Goal: Transaction & Acquisition: Purchase product/service

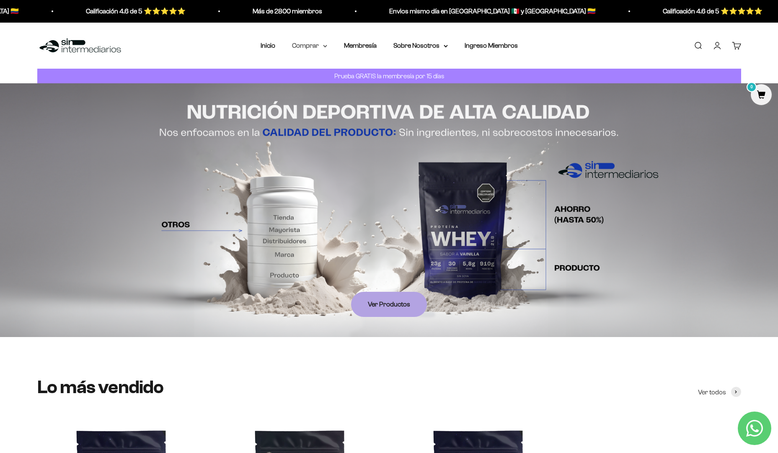
click at [315, 48] on summary "Comprar" at bounding box center [309, 45] width 35 height 11
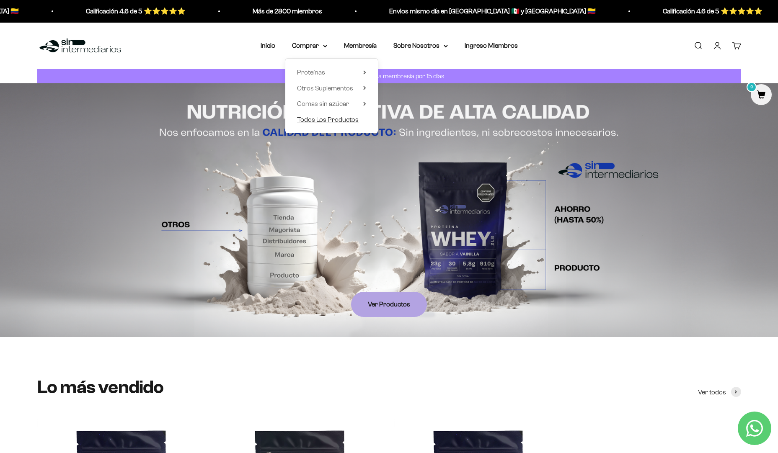
click at [337, 122] on span "Todos Los Productos" at bounding box center [328, 119] width 62 height 7
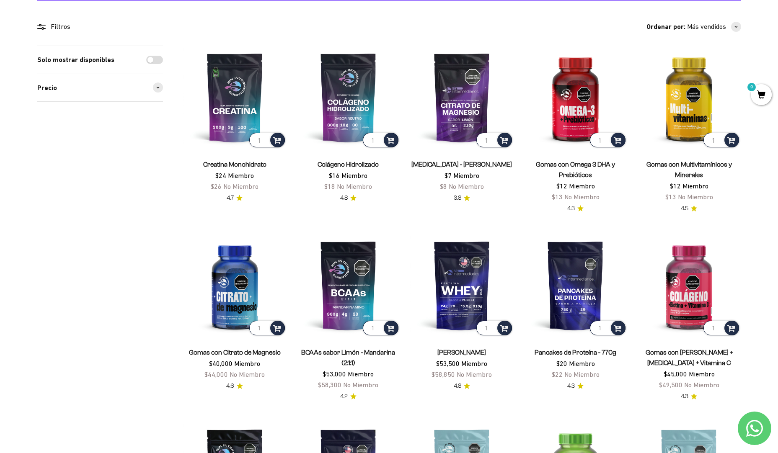
scroll to position [84, 0]
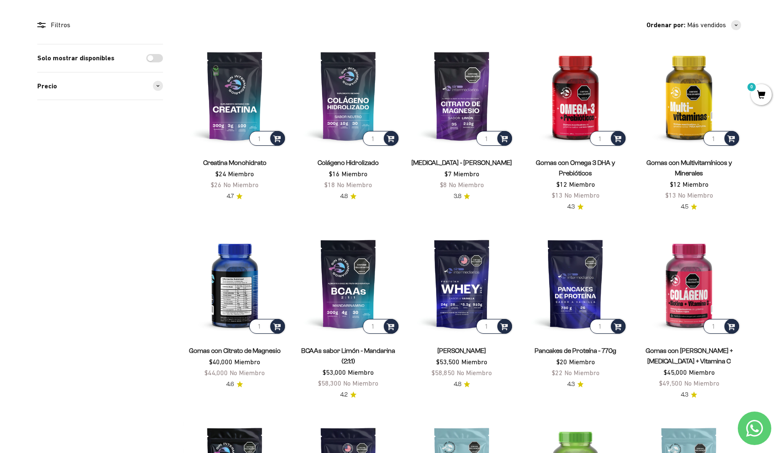
click at [232, 297] on img at bounding box center [235, 284] width 104 height 104
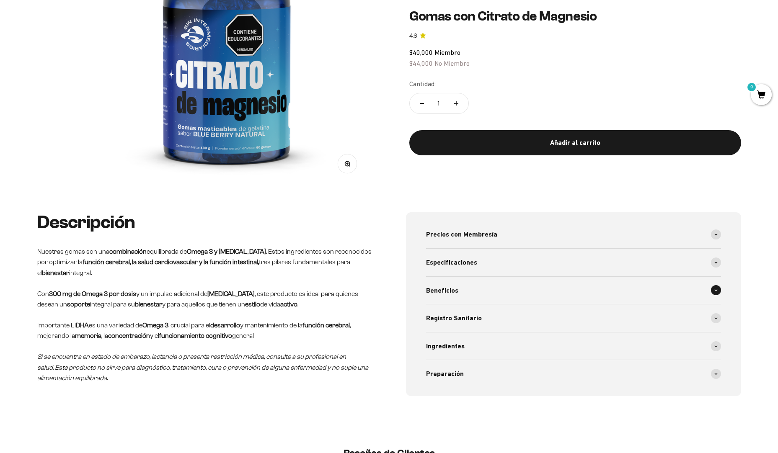
click at [566, 291] on div "Beneficios" at bounding box center [573, 291] width 295 height 28
